Goal: Check status: Check status

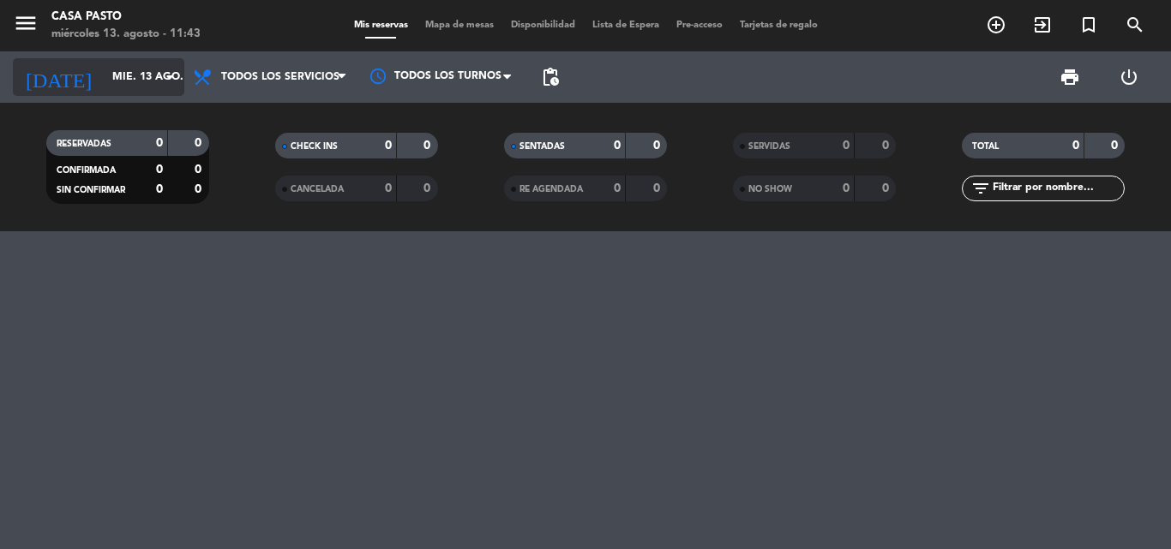
drag, startPoint x: 0, startPoint y: 0, endPoint x: 101, endPoint y: 78, distance: 127.7
click at [104, 78] on input "mié. 13 ago." at bounding box center [176, 77] width 145 height 29
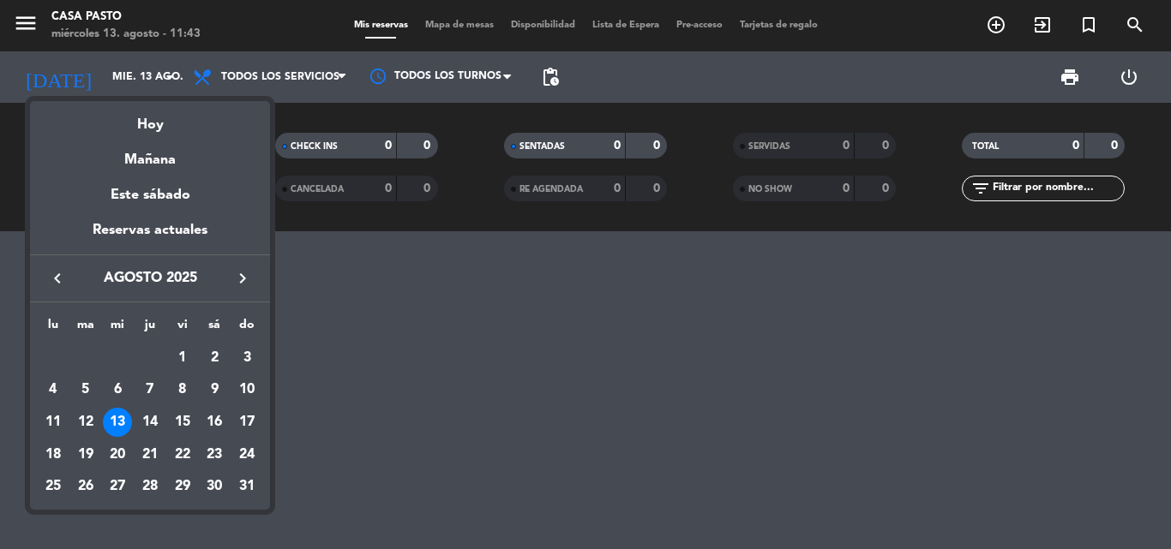
click at [157, 423] on div "14" at bounding box center [149, 422] width 29 height 29
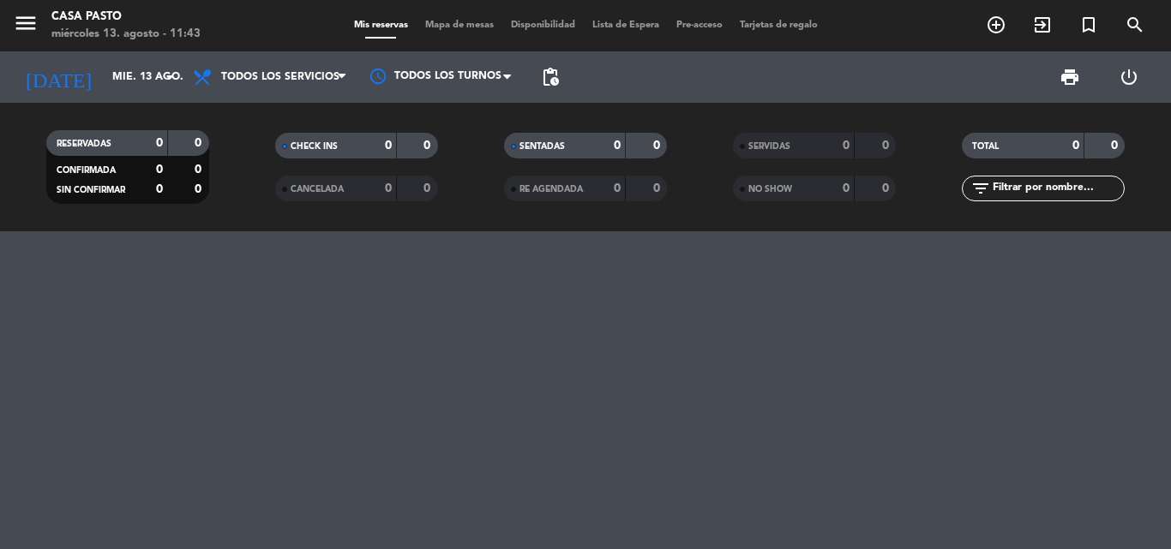
type input "jue. 14 ago."
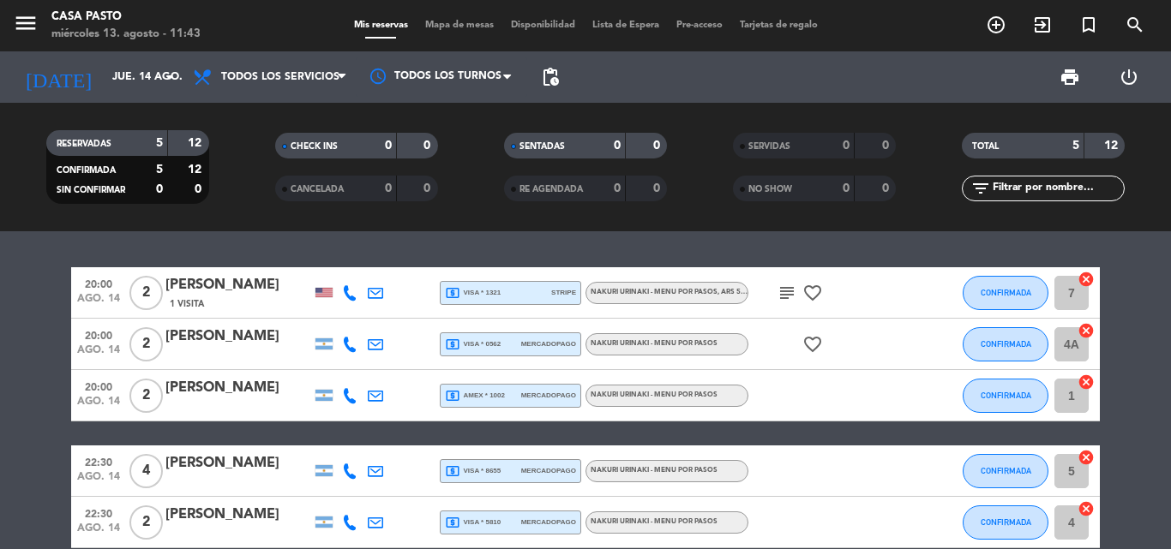
click at [808, 321] on div "favorite_border" at bounding box center [825, 344] width 154 height 51
click at [808, 339] on icon "favorite_border" at bounding box center [812, 344] width 21 height 21
click at [808, 296] on icon "favorite_border" at bounding box center [812, 293] width 21 height 21
click at [790, 296] on icon "subject" at bounding box center [786, 293] width 21 height 21
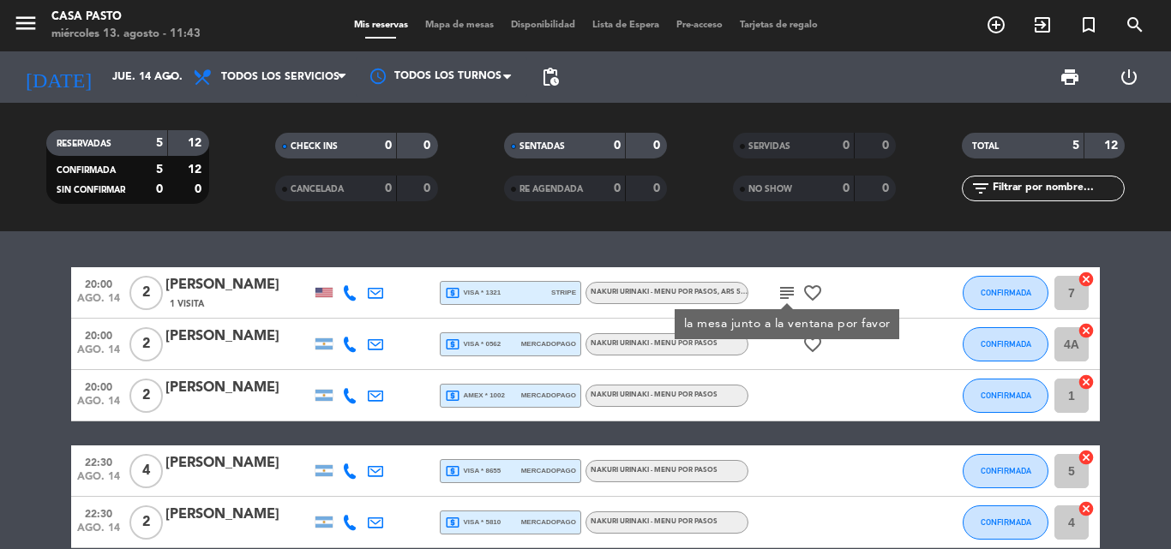
click at [810, 297] on icon "favorite_border" at bounding box center [812, 293] width 21 height 21
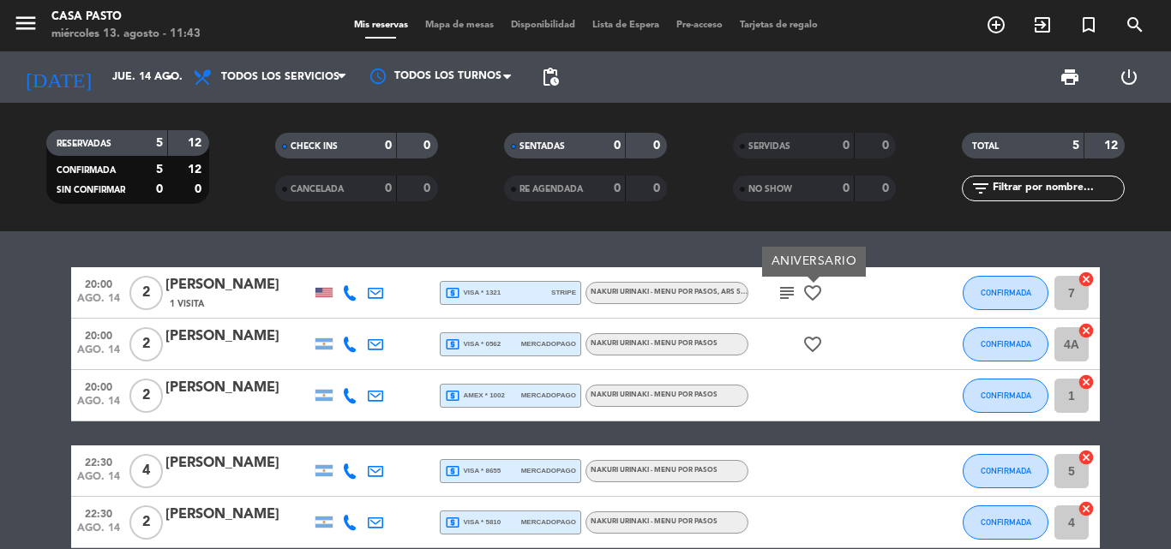
click at [815, 334] on icon "favorite_border" at bounding box center [812, 344] width 21 height 21
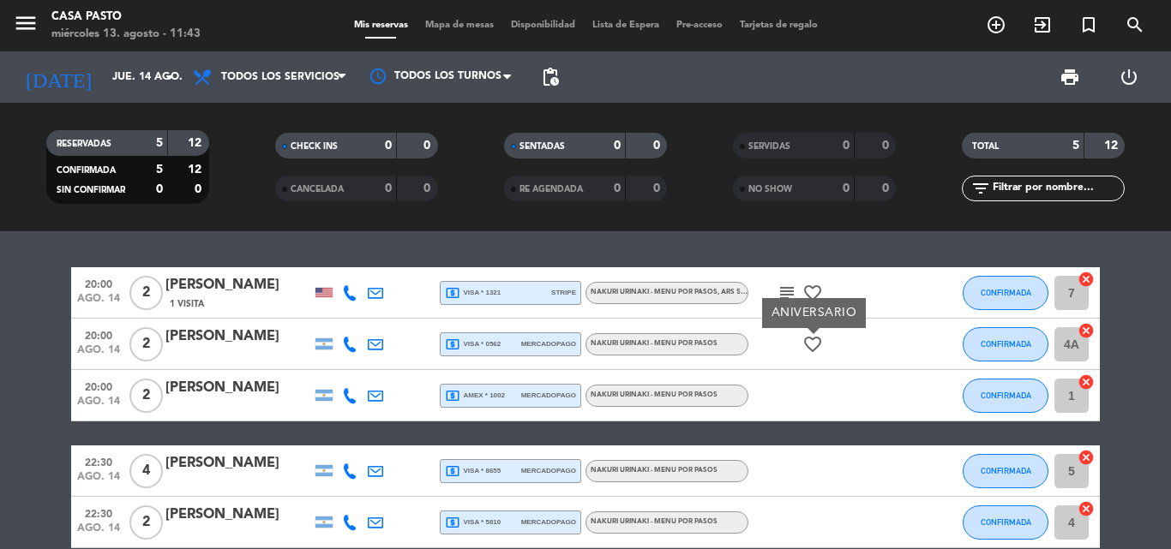
scroll to position [85, 0]
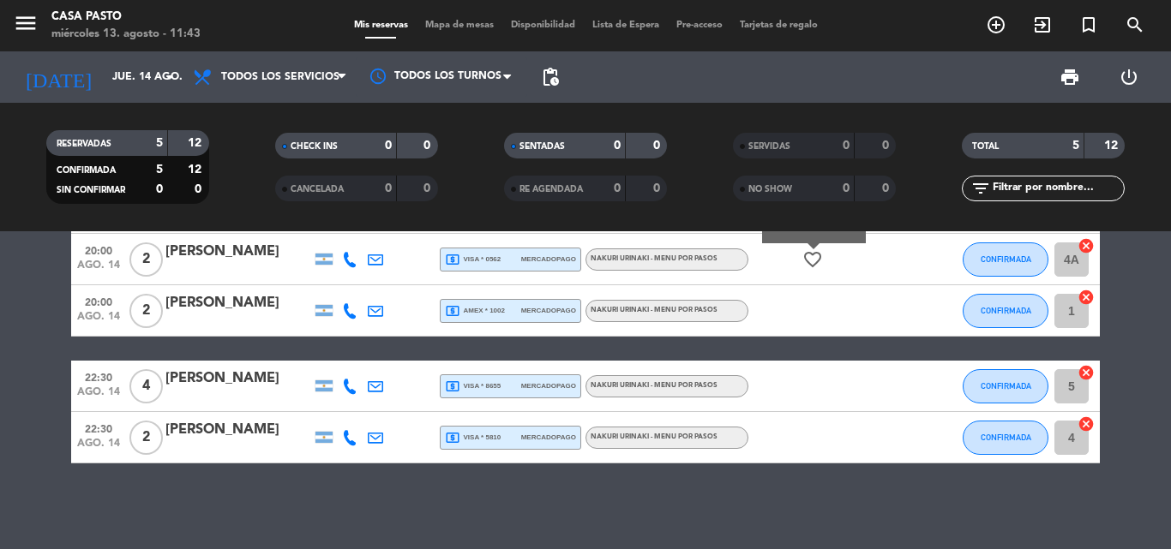
click at [495, 434] on span "local_atm visa * 5810" at bounding box center [473, 437] width 56 height 15
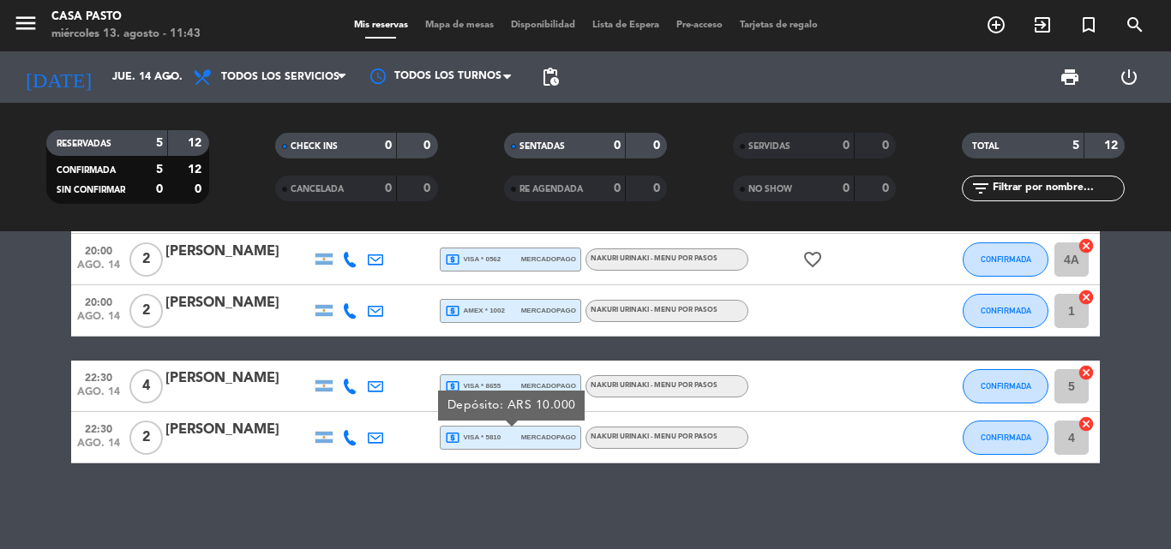
click at [509, 377] on div "local_atm visa * 8655 mercadopago" at bounding box center [510, 386] width 131 height 22
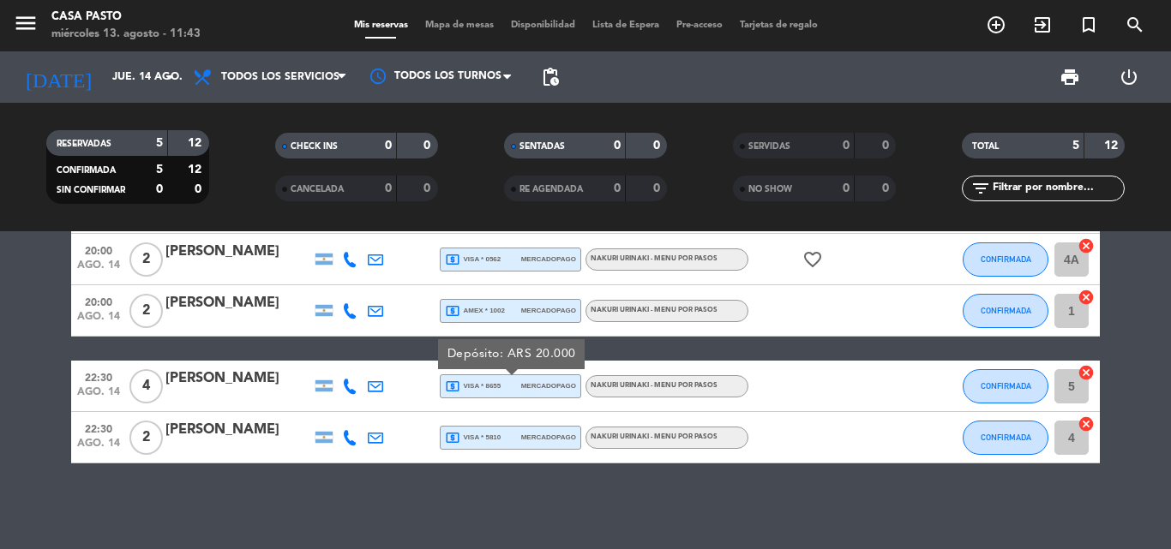
scroll to position [0, 0]
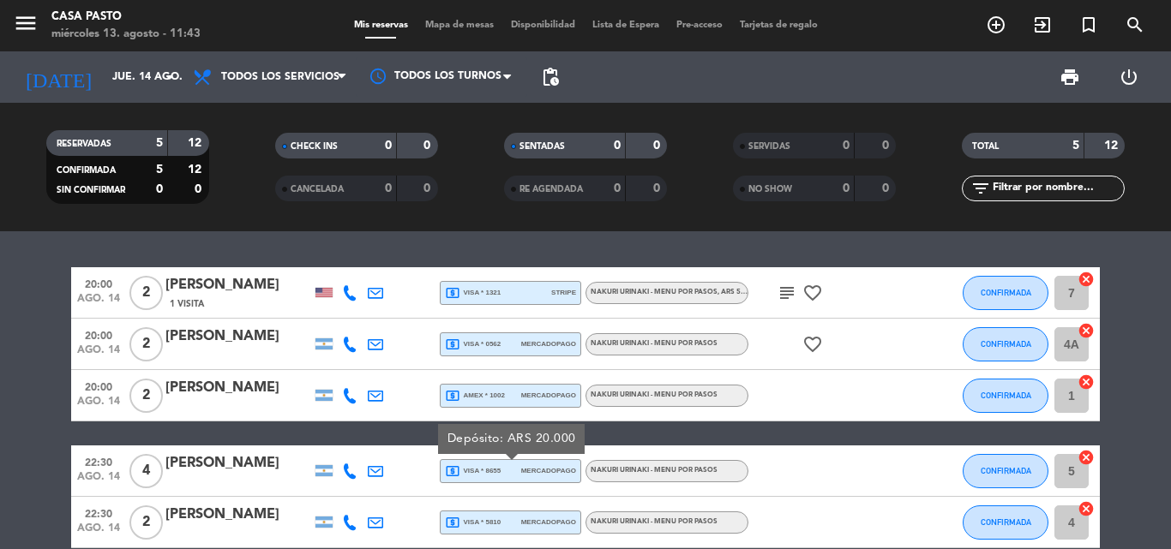
click at [548, 396] on span "mercadopago" at bounding box center [548, 395] width 55 height 11
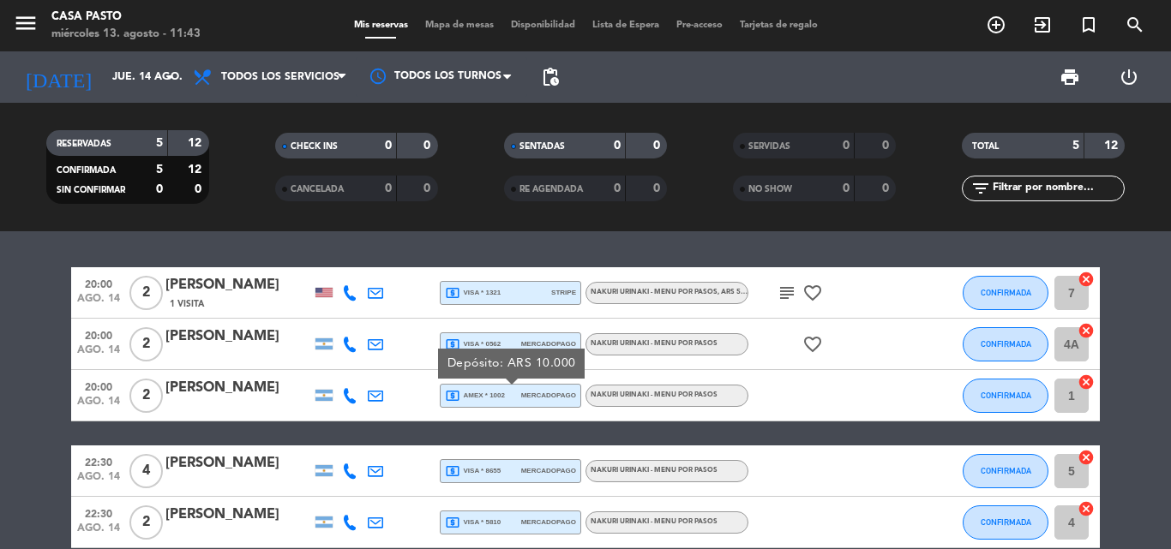
click at [548, 337] on div "local_atm visa * 0562 mercadopago" at bounding box center [510, 344] width 131 height 22
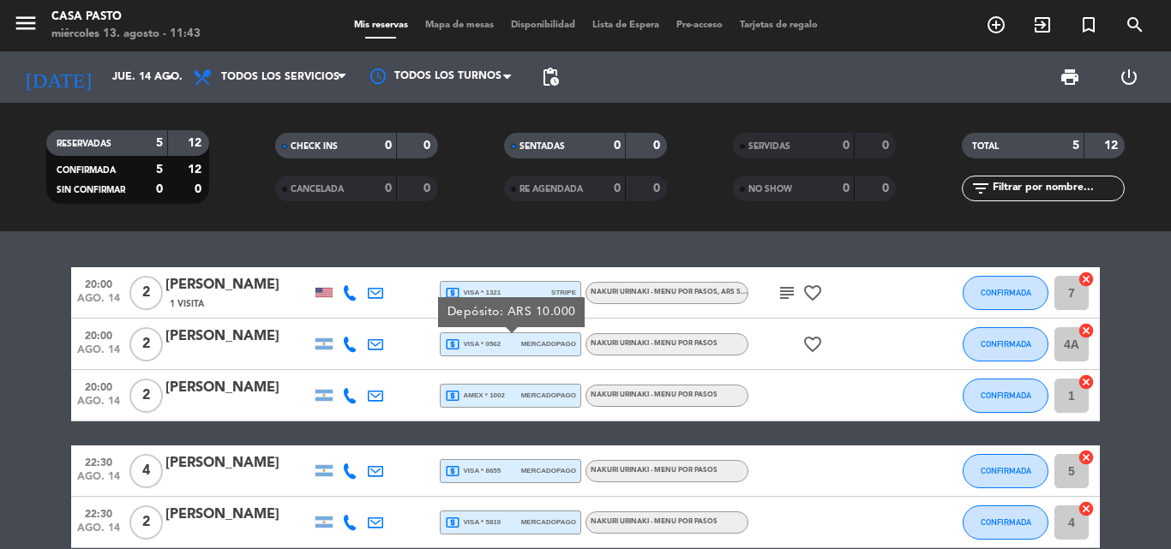
click at [548, 310] on div "Depósito: ARS 10.000" at bounding box center [511, 312] width 147 height 30
click at [548, 304] on div "local_atm visa * 1321 stripe" at bounding box center [510, 293] width 141 height 24
click at [551, 298] on span "stripe" at bounding box center [563, 292] width 25 height 11
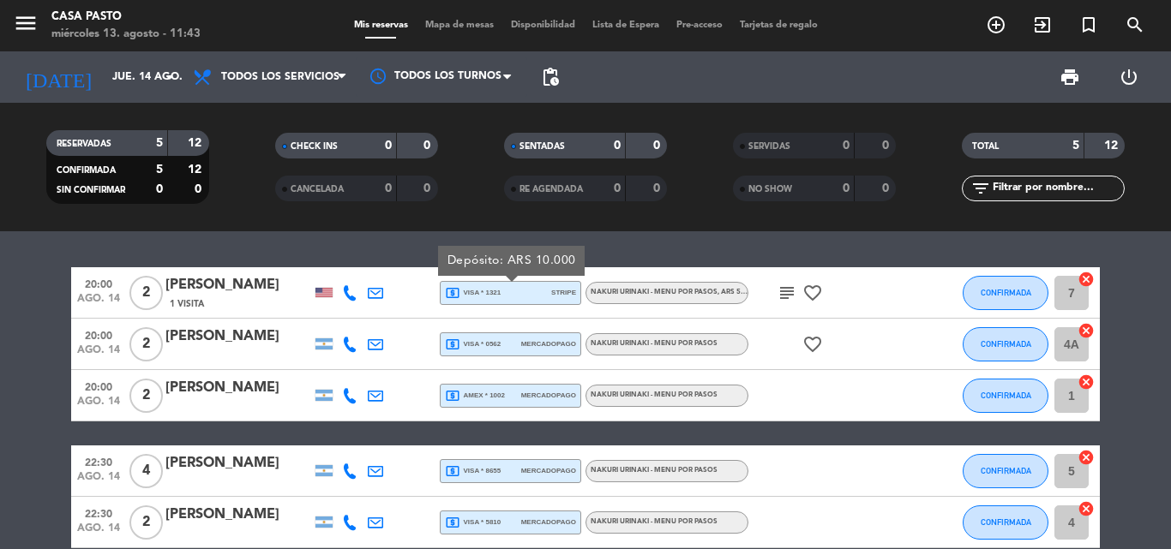
click at [653, 248] on div "20:00 [DATE] 2 [PERSON_NAME] 1 Visita local_atm visa * 1321 stripe Depósito: AR…" at bounding box center [585, 390] width 1171 height 318
